Goal: Check status: Check status

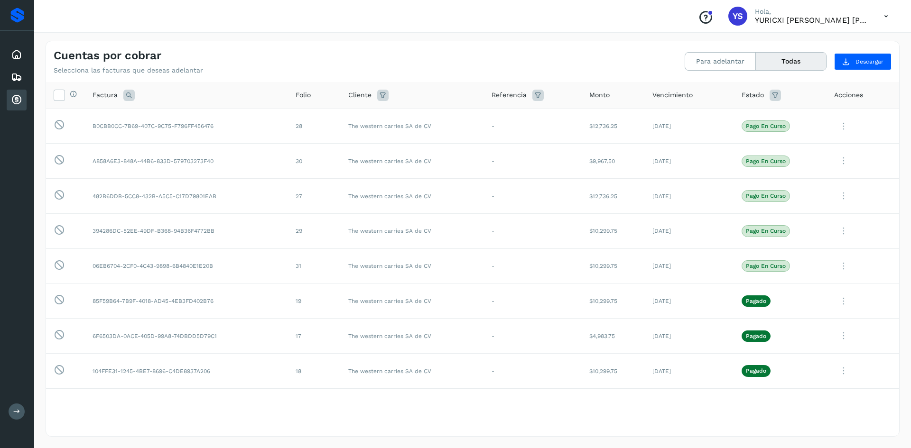
click at [14, 101] on icon at bounding box center [16, 99] width 11 height 11
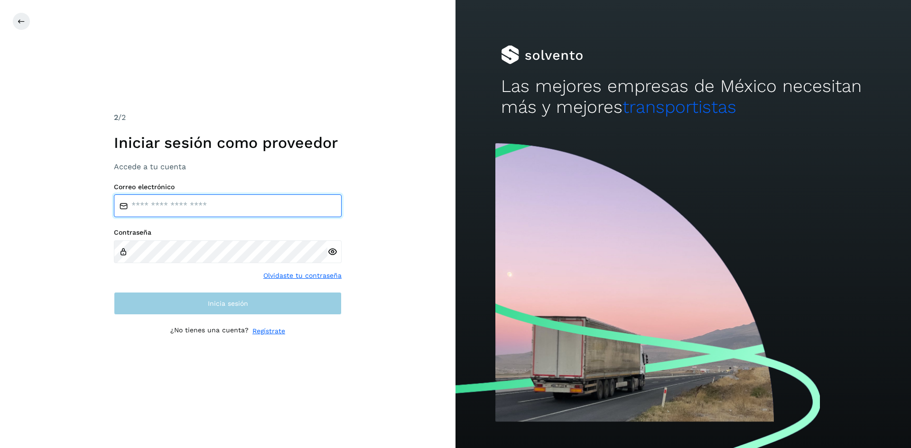
type input "**********"
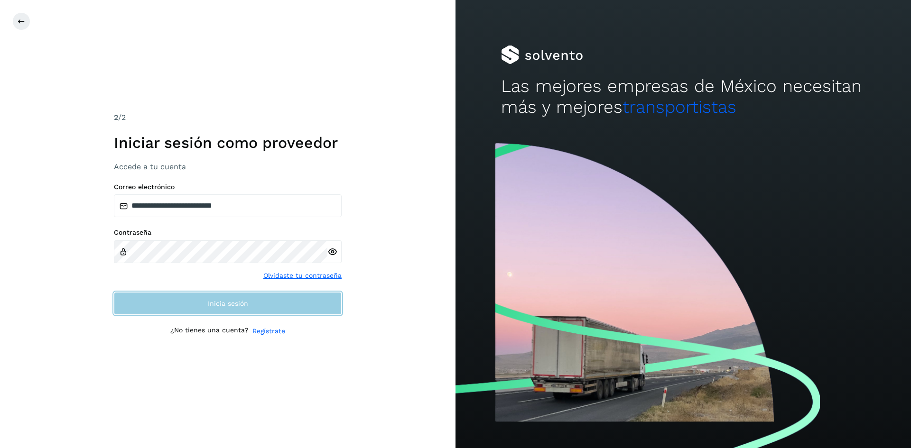
click at [195, 300] on button "Inicia sesión" at bounding box center [228, 303] width 228 height 23
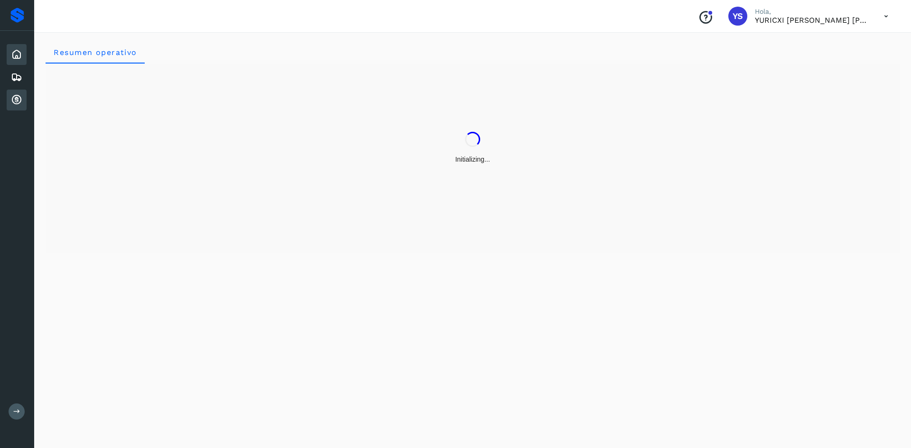
click at [13, 98] on icon at bounding box center [16, 99] width 11 height 11
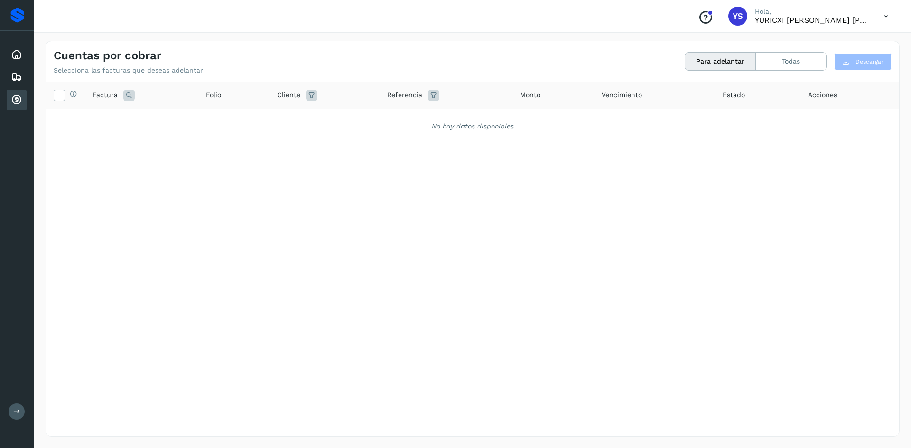
click at [298, 243] on div "Selecciona todas las facturas disponibles para adelanto Factura Folio Cliente R…" at bounding box center [472, 240] width 853 height 316
drag, startPoint x: 10, startPoint y: 67, endPoint x: 24, endPoint y: 49, distance: 22.3
click at [10, 66] on div "Inicio Embarques Cuentas por cobrar" at bounding box center [17, 77] width 34 height 93
click at [19, 51] on icon at bounding box center [16, 54] width 11 height 11
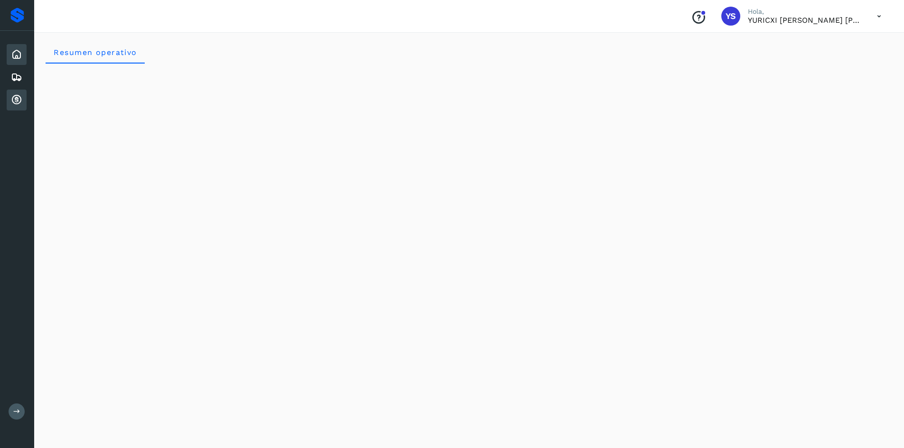
click at [20, 103] on icon at bounding box center [16, 99] width 11 height 11
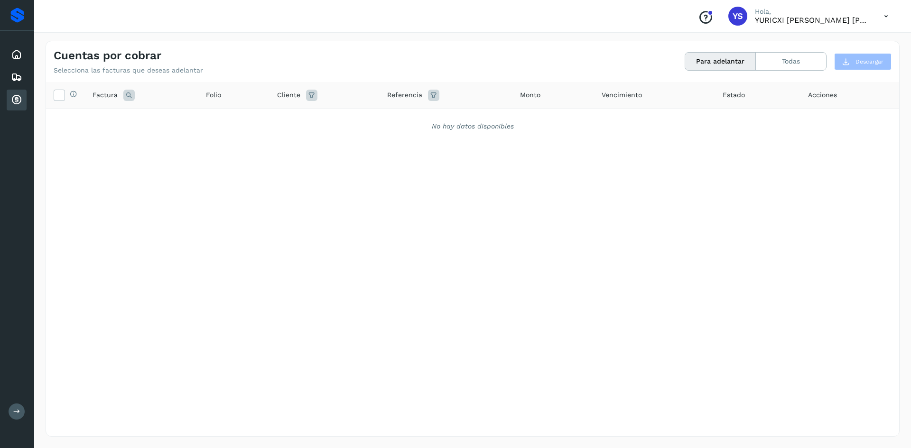
click at [192, 134] on div "No hay datos disponibles" at bounding box center [472, 126] width 853 height 35
click at [770, 62] on button "Todas" at bounding box center [791, 62] width 70 height 18
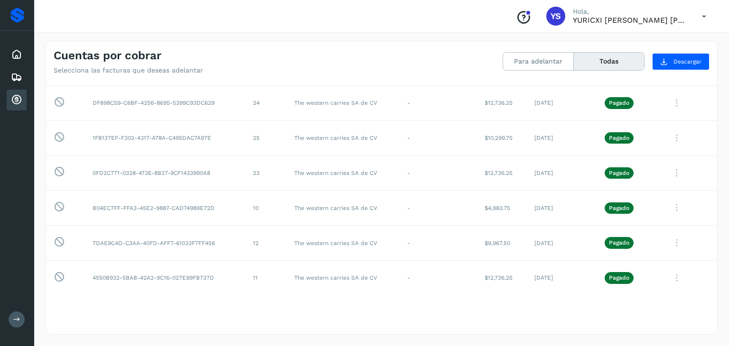
scroll to position [311, 0]
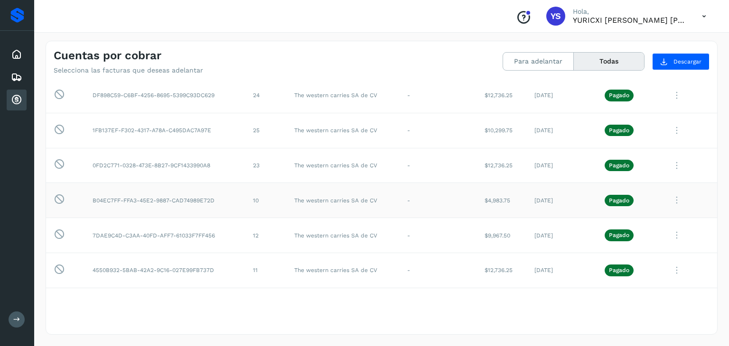
click at [672, 200] on icon at bounding box center [676, 200] width 19 height 19
click at [620, 287] on div "Ver Detalle Factura XML C.Solvento CEP" at bounding box center [653, 251] width 114 height 83
click at [622, 280] on div "Ver Detalle Factura XML C.Solvento CEP" at bounding box center [654, 242] width 109 height 79
click at [668, 198] on div at bounding box center [364, 173] width 729 height 346
click at [668, 198] on icon at bounding box center [676, 200] width 19 height 19
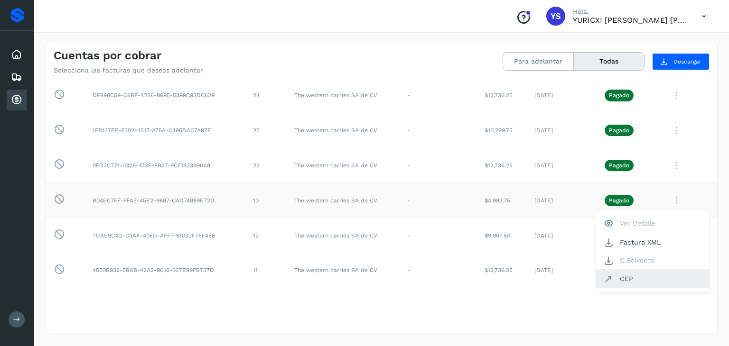
click at [627, 277] on button "CEP" at bounding box center [652, 279] width 113 height 18
click at [669, 271] on icon at bounding box center [676, 270] width 19 height 19
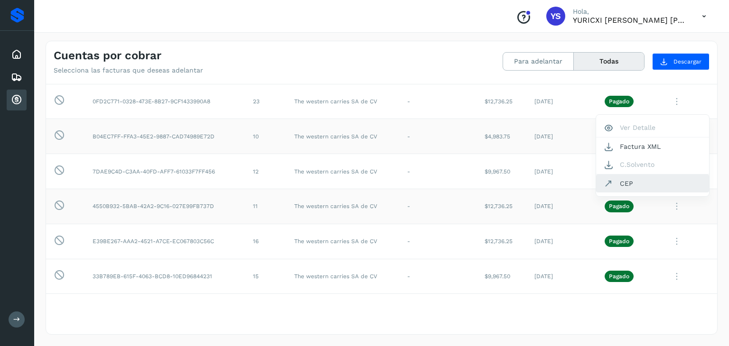
click at [625, 181] on button "CEP" at bounding box center [652, 184] width 113 height 18
click at [669, 171] on icon at bounding box center [676, 171] width 19 height 19
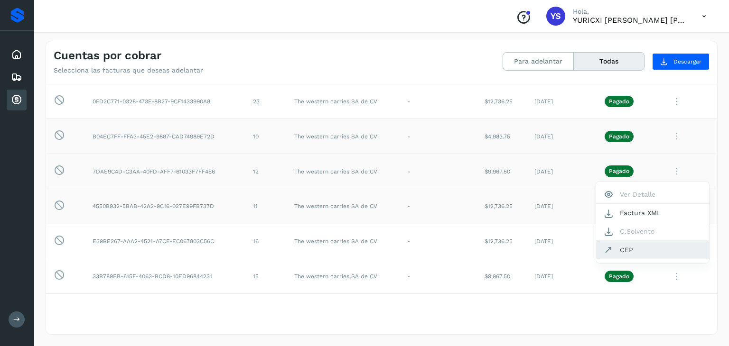
click at [633, 252] on button "CEP" at bounding box center [652, 250] width 113 height 18
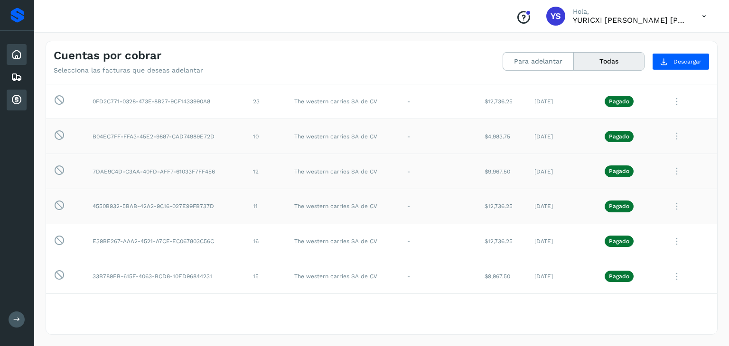
click at [19, 63] on div "Inicio" at bounding box center [17, 54] width 20 height 21
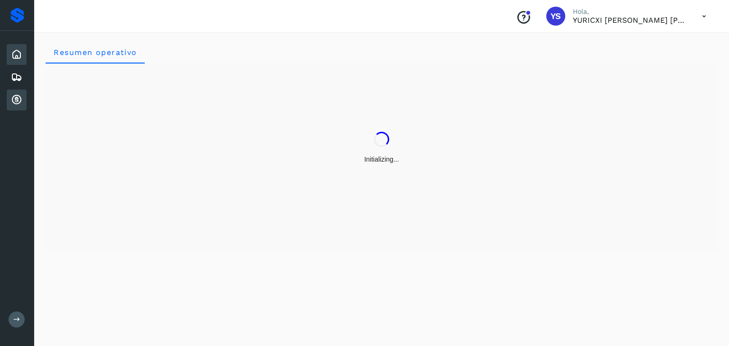
click at [18, 107] on div "Cuentas por cobrar" at bounding box center [17, 100] width 20 height 21
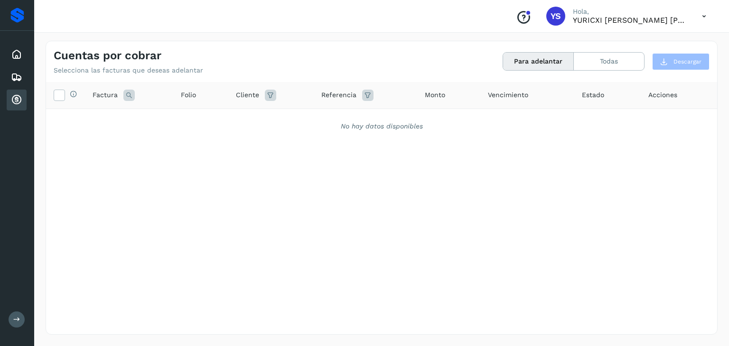
drag, startPoint x: 657, startPoint y: 195, endPoint x: 639, endPoint y: 196, distance: 18.1
click at [657, 196] on div "Selecciona todas las facturas disponibles para adelanto Factura Folio Cliente R…" at bounding box center [381, 189] width 671 height 214
drag, startPoint x: 626, startPoint y: 186, endPoint x: 587, endPoint y: 164, distance: 44.4
click at [626, 189] on div "Selecciona todas las facturas disponibles para adelanto Factura Folio Cliente R…" at bounding box center [381, 189] width 671 height 214
click at [8, 53] on div "Inicio" at bounding box center [17, 54] width 20 height 21
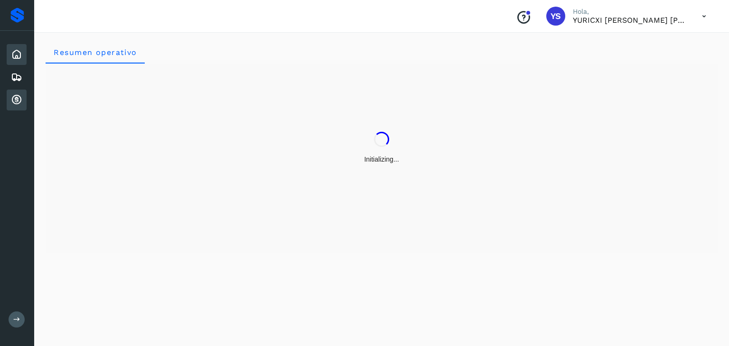
click at [21, 102] on icon at bounding box center [16, 99] width 11 height 11
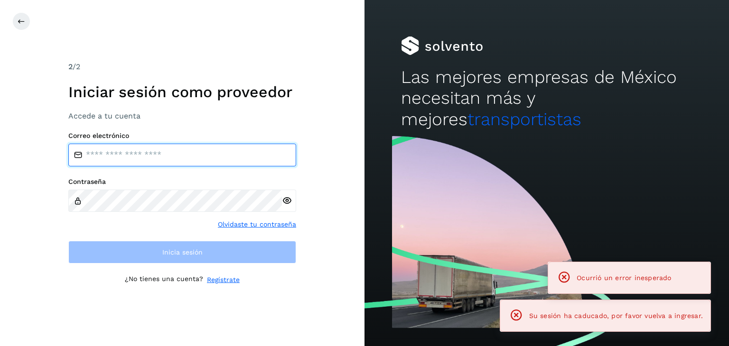
type input "**********"
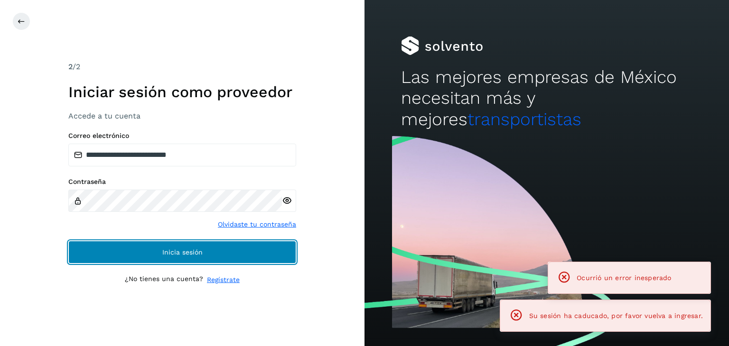
click at [245, 259] on button "Inicia sesión" at bounding box center [182, 252] width 228 height 23
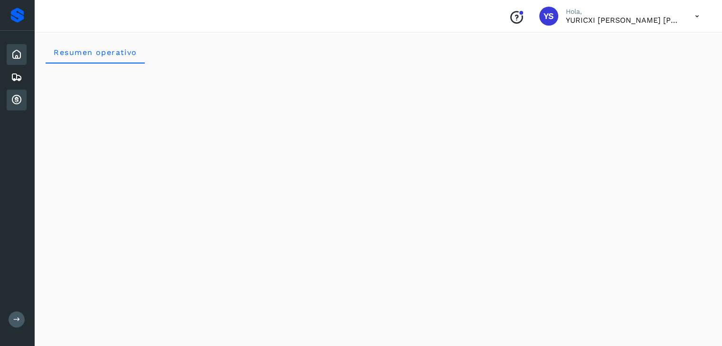
click at [19, 96] on icon at bounding box center [16, 99] width 11 height 11
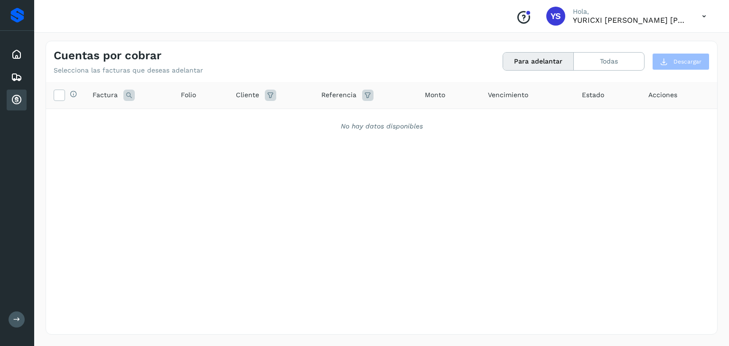
click at [366, 225] on div "Selecciona todas las facturas disponibles para adelanto Factura Folio Cliente R…" at bounding box center [381, 189] width 671 height 214
click at [5, 47] on div "Inicio Embarques Cuentas por cobrar" at bounding box center [17, 77] width 34 height 93
click at [15, 60] on div "Inicio" at bounding box center [17, 54] width 20 height 21
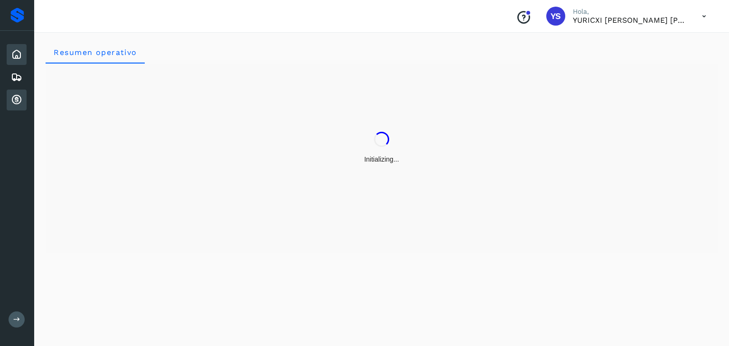
click at [23, 99] on div "Cuentas por cobrar" at bounding box center [17, 100] width 20 height 21
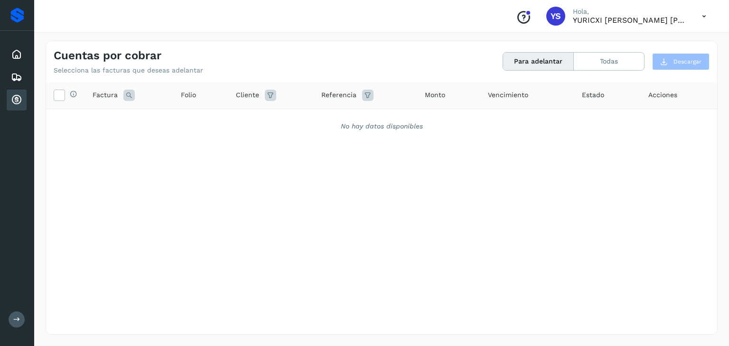
click at [557, 185] on div "Selecciona todas las facturas disponibles para adelanto Factura Folio Cliente R…" at bounding box center [381, 189] width 671 height 214
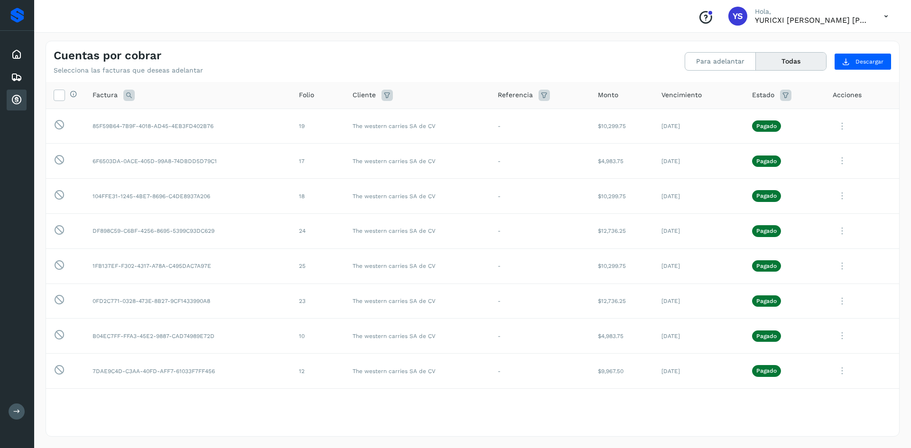
scroll to position [194, 0]
